Goal: Task Accomplishment & Management: Manage account settings

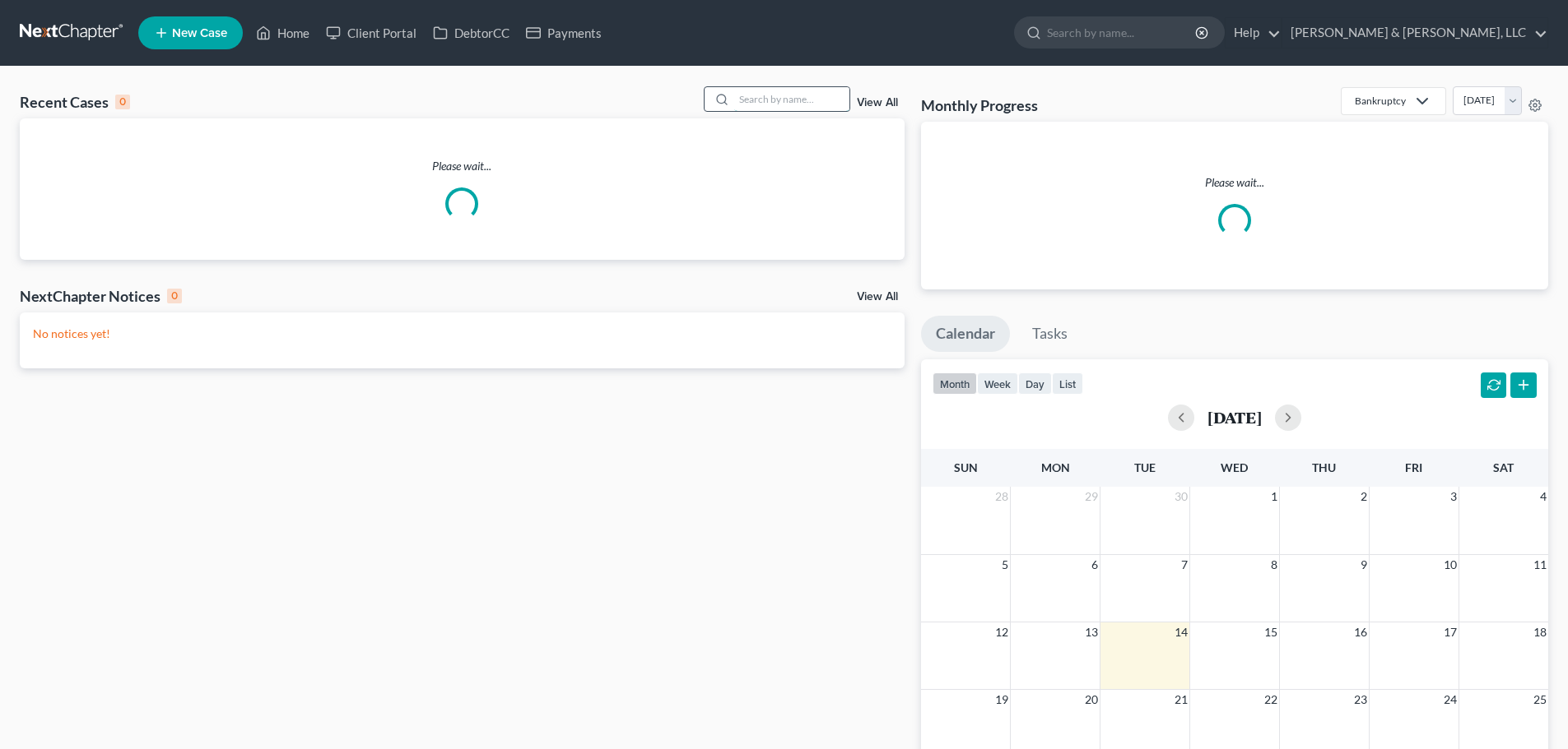
click at [785, 95] on input "search" at bounding box center [792, 99] width 115 height 24
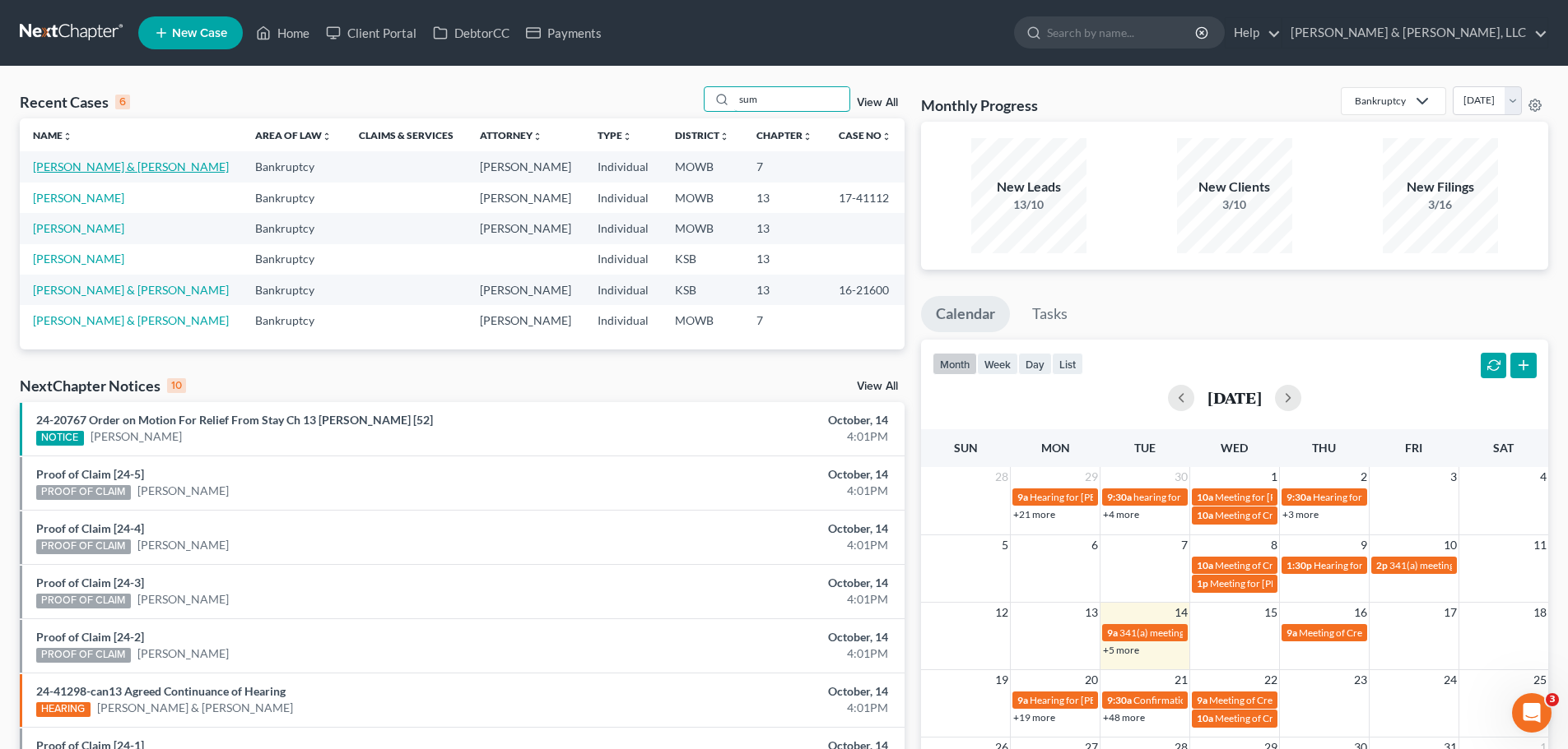
type input "sum"
click at [121, 162] on link "[PERSON_NAME] & [PERSON_NAME]" at bounding box center [131, 166] width 196 height 14
select select "4"
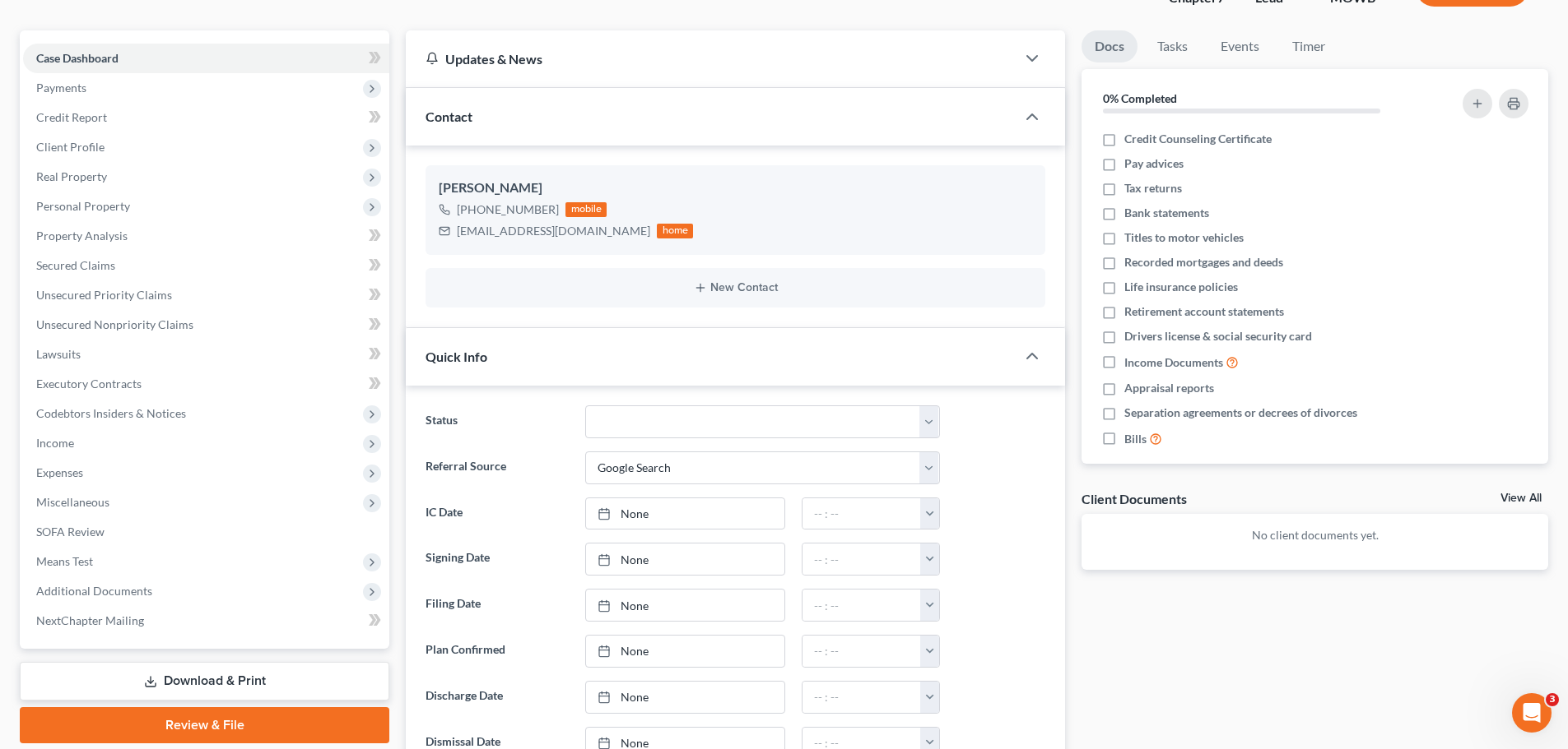
click at [293, 32] on div "[PERSON_NAME] & [PERSON_NAME] Upgraded Chapter Chapter 7 Status Lead District M…" at bounding box center [784, 660] width 1528 height 1403
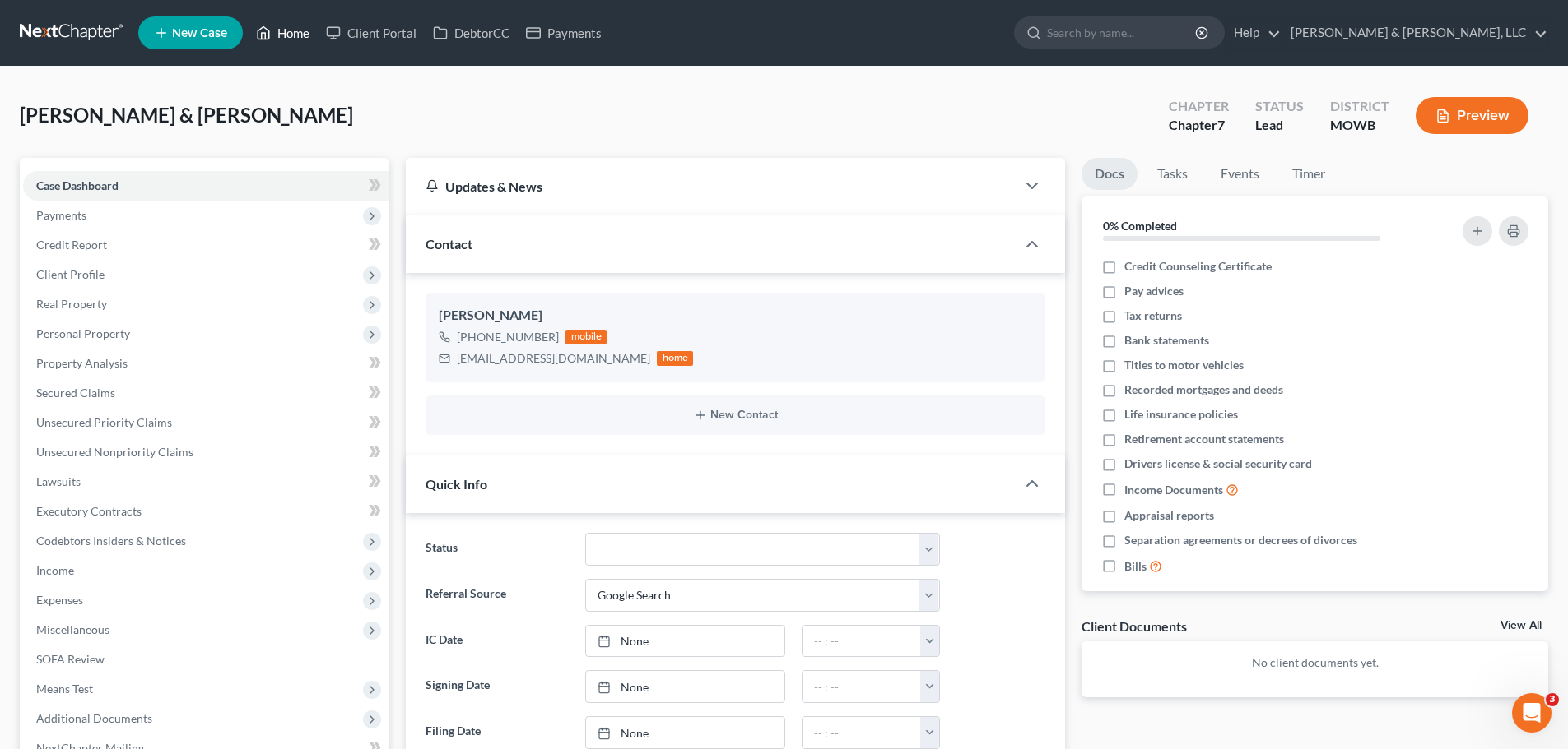
click at [290, 47] on link "Home" at bounding box center [282, 33] width 70 height 30
